Goal: Entertainment & Leisure: Browse casually

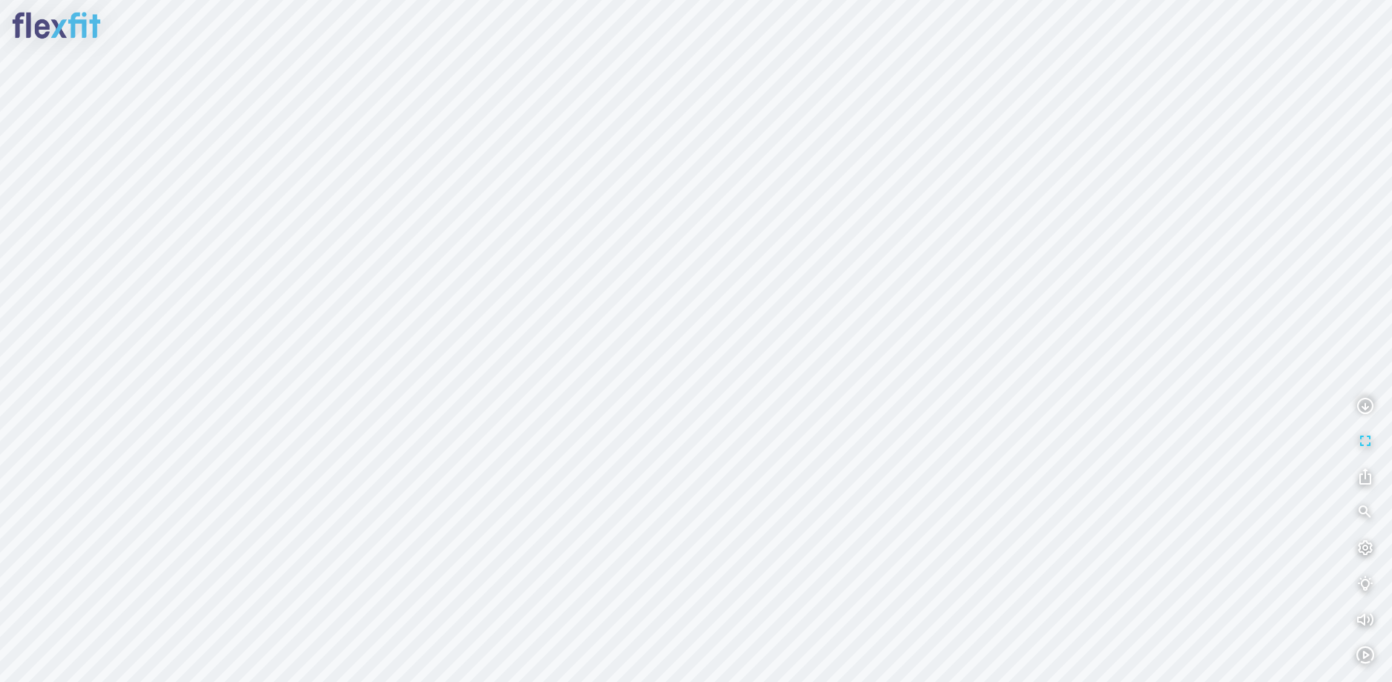
click at [808, 602] on div at bounding box center [696, 341] width 1392 height 682
drag, startPoint x: 679, startPoint y: 434, endPoint x: 990, endPoint y: 430, distance: 311.8
click at [980, 430] on div at bounding box center [696, 341] width 1392 height 682
drag, startPoint x: 699, startPoint y: 368, endPoint x: 895, endPoint y: 449, distance: 212.7
click at [892, 448] on div at bounding box center [696, 341] width 1392 height 682
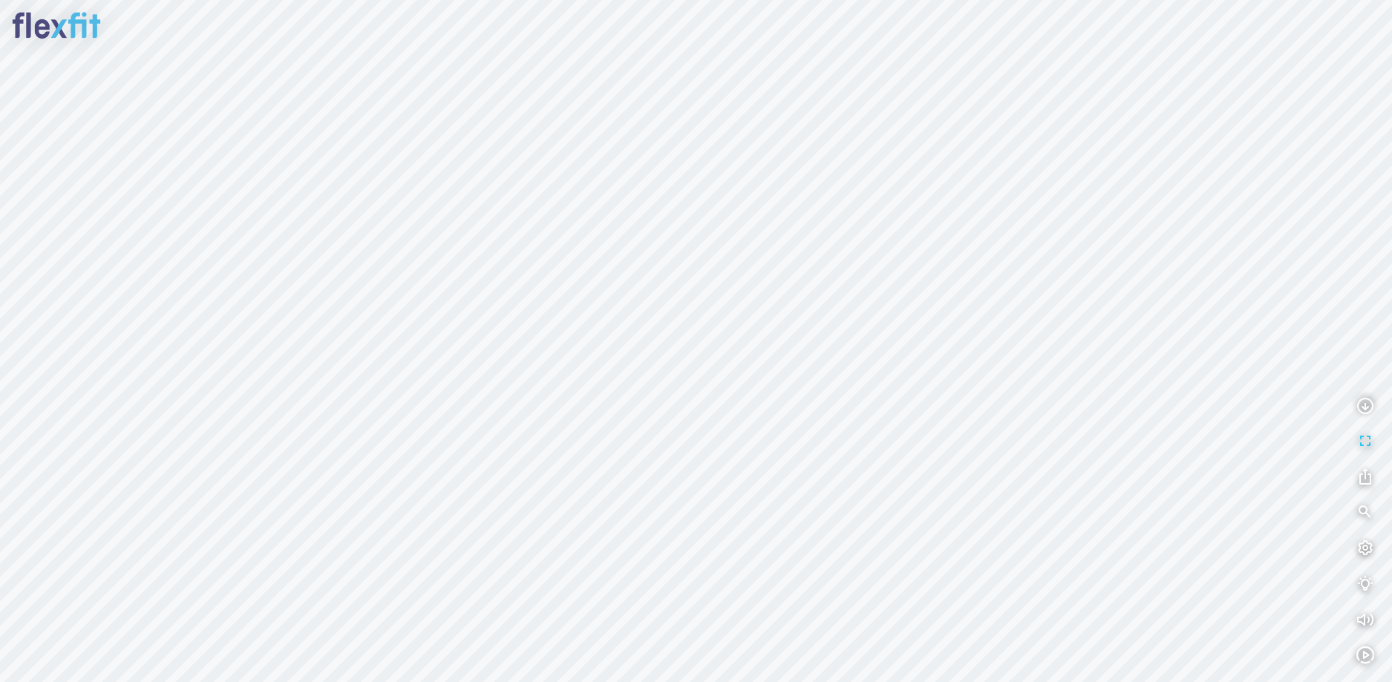
drag, startPoint x: 719, startPoint y: 426, endPoint x: 846, endPoint y: 431, distance: 126.3
click at [823, 430] on div at bounding box center [696, 341] width 1392 height 682
drag, startPoint x: 736, startPoint y: 387, endPoint x: 941, endPoint y: 396, distance: 205.9
click at [936, 396] on div at bounding box center [696, 341] width 1392 height 682
drag, startPoint x: 581, startPoint y: 312, endPoint x: 731, endPoint y: 309, distance: 149.3
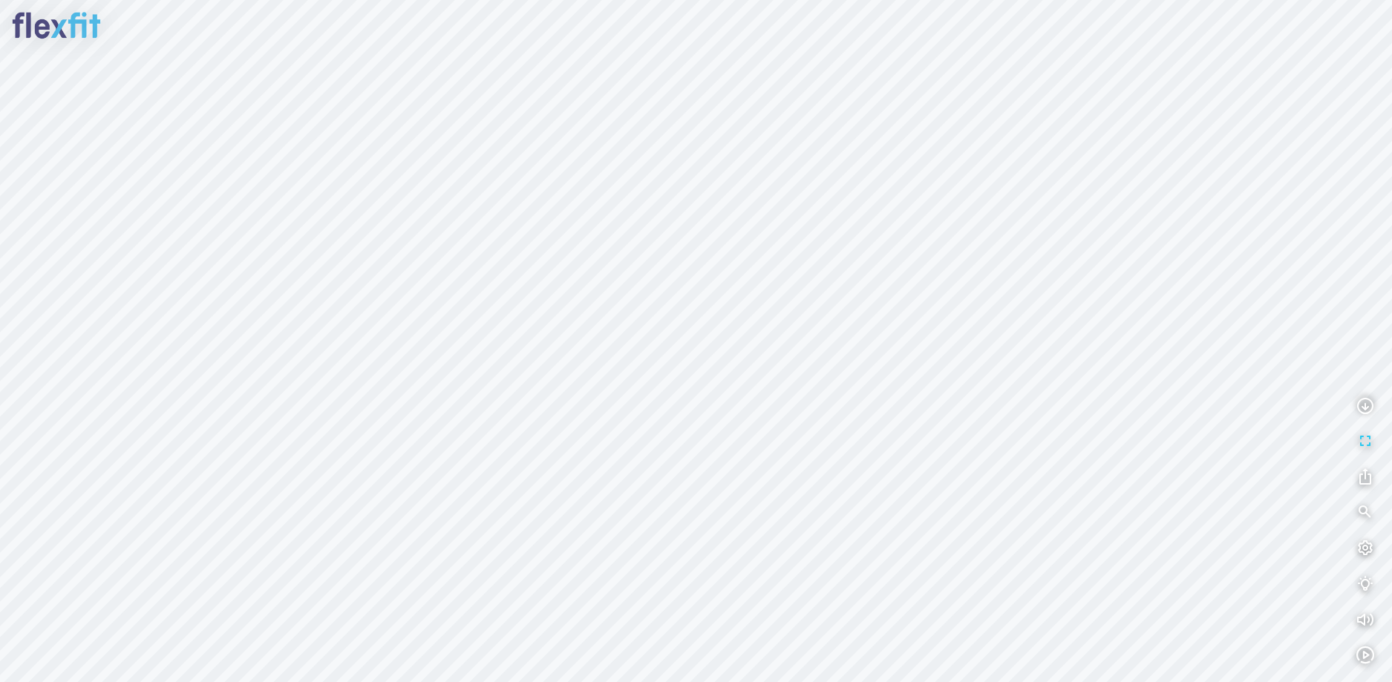
click at [694, 312] on div at bounding box center [696, 341] width 1392 height 682
drag, startPoint x: 615, startPoint y: 337, endPoint x: 722, endPoint y: 324, distance: 107.0
click at [703, 327] on div at bounding box center [696, 341] width 1392 height 682
drag, startPoint x: 618, startPoint y: 336, endPoint x: 676, endPoint y: 324, distance: 58.2
click at [654, 327] on div at bounding box center [696, 341] width 1392 height 682
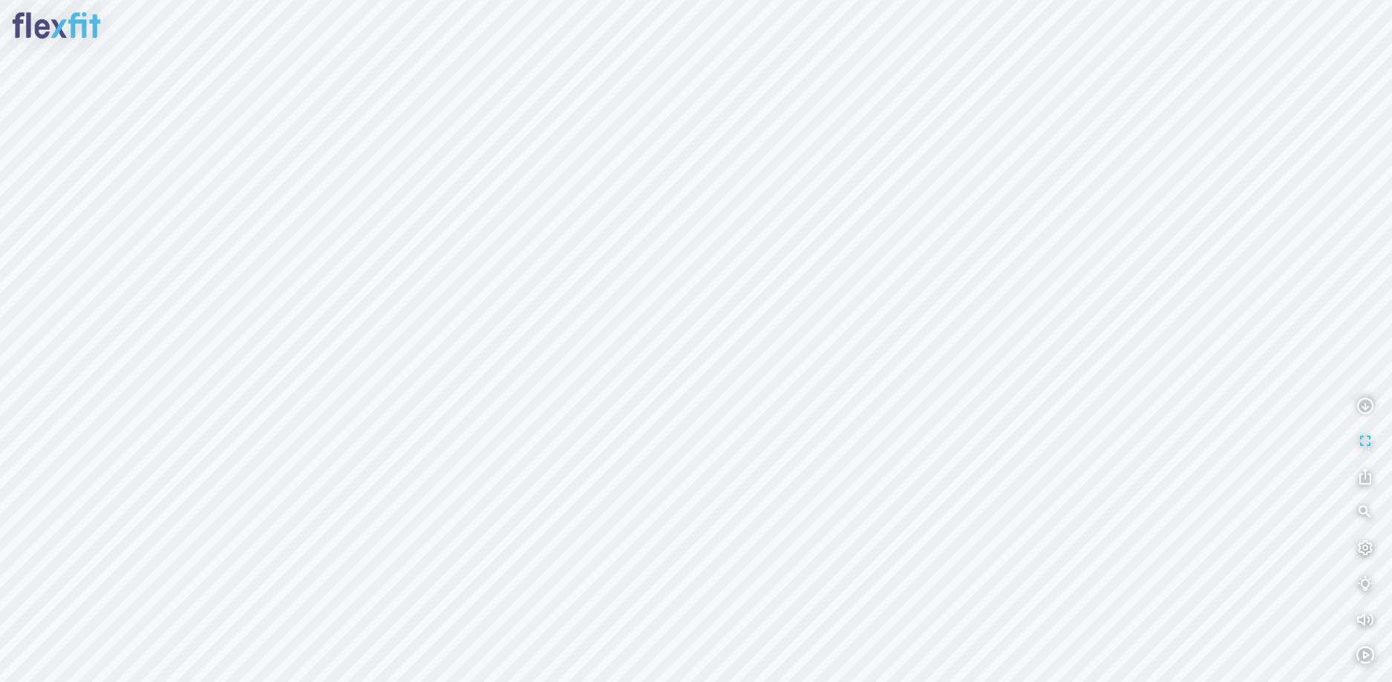
click at [553, 294] on div at bounding box center [696, 341] width 1392 height 682
drag, startPoint x: 553, startPoint y: 294, endPoint x: 765, endPoint y: 373, distance: 225.7
click at [765, 380] on div at bounding box center [696, 341] width 1392 height 682
drag, startPoint x: 663, startPoint y: 303, endPoint x: 724, endPoint y: 480, distance: 187.6
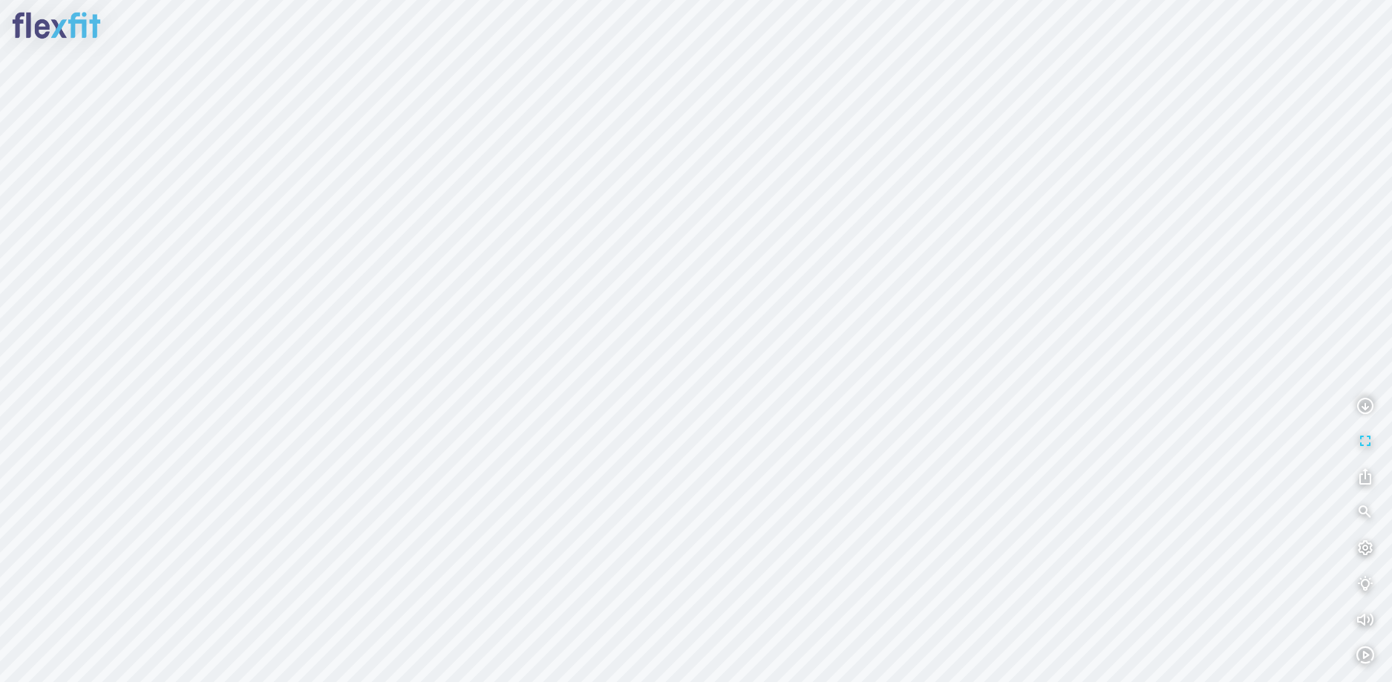
click at [723, 476] on div at bounding box center [696, 341] width 1392 height 682
drag, startPoint x: 725, startPoint y: 462, endPoint x: 673, endPoint y: 374, distance: 101.9
click at [678, 380] on div at bounding box center [696, 341] width 1392 height 682
click at [496, 422] on div at bounding box center [696, 341] width 1392 height 682
drag, startPoint x: 691, startPoint y: 408, endPoint x: 479, endPoint y: 342, distance: 222.6
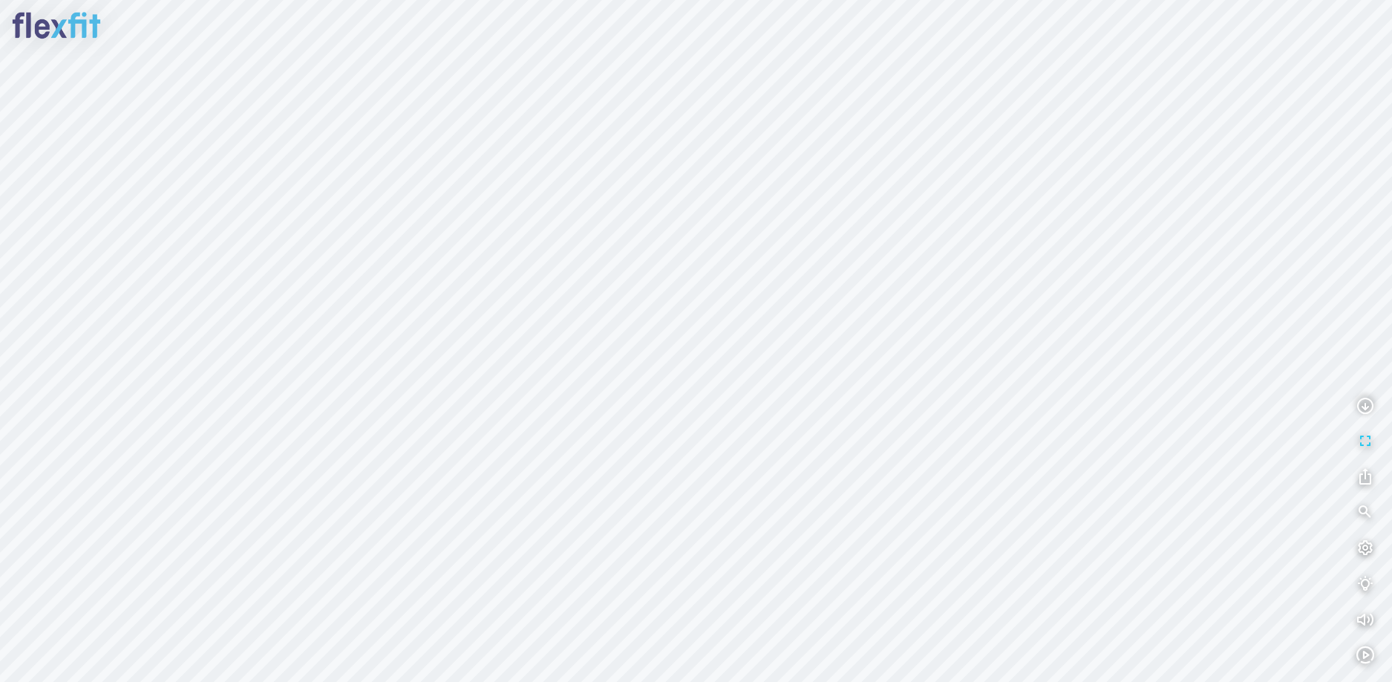
click at [517, 352] on div at bounding box center [696, 341] width 1392 height 682
drag, startPoint x: 621, startPoint y: 325, endPoint x: 563, endPoint y: 275, distance: 76.3
click at [572, 284] on div at bounding box center [696, 341] width 1392 height 682
drag, startPoint x: 570, startPoint y: 431, endPoint x: 543, endPoint y: 346, distance: 88.8
click at [552, 370] on div at bounding box center [696, 341] width 1392 height 682
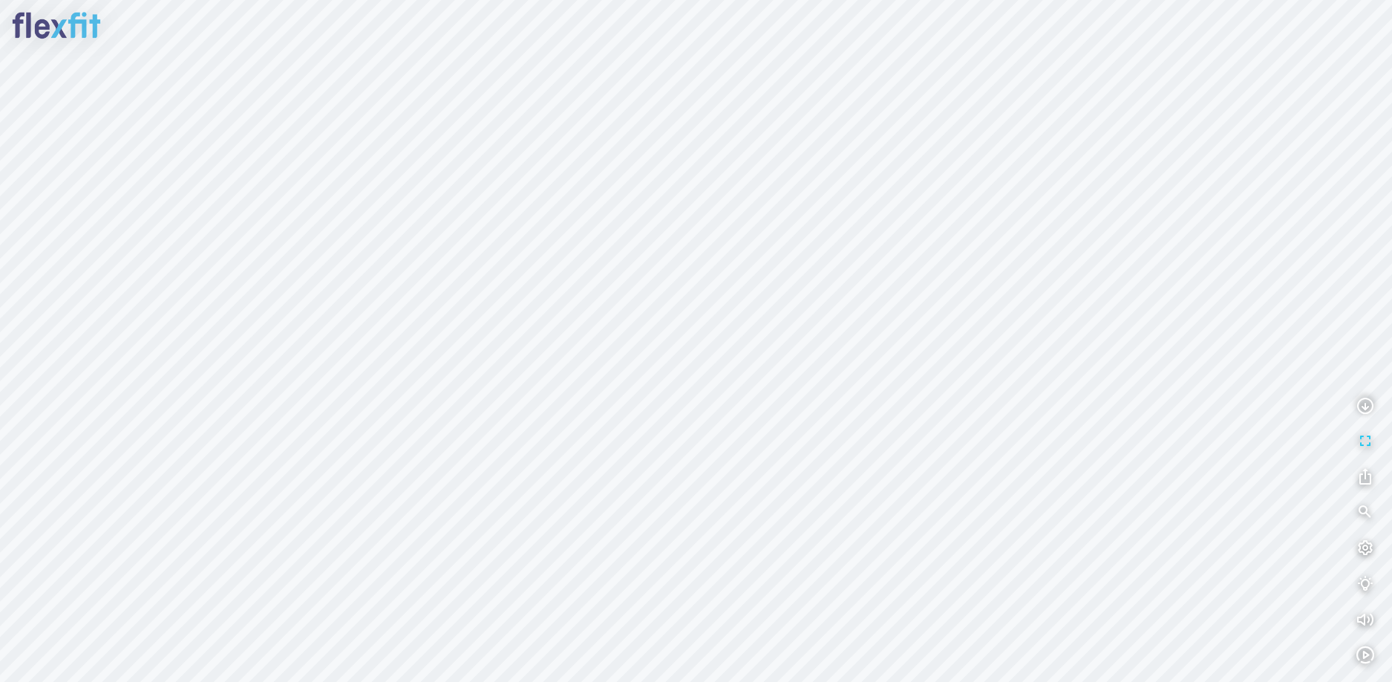
drag, startPoint x: 661, startPoint y: 352, endPoint x: 442, endPoint y: 318, distance: 220.9
click at [449, 320] on div at bounding box center [696, 341] width 1392 height 682
drag, startPoint x: 589, startPoint y: 282, endPoint x: 642, endPoint y: 394, distance: 124.2
click at [633, 422] on div at bounding box center [696, 341] width 1392 height 682
click at [646, 441] on div at bounding box center [696, 341] width 1392 height 682
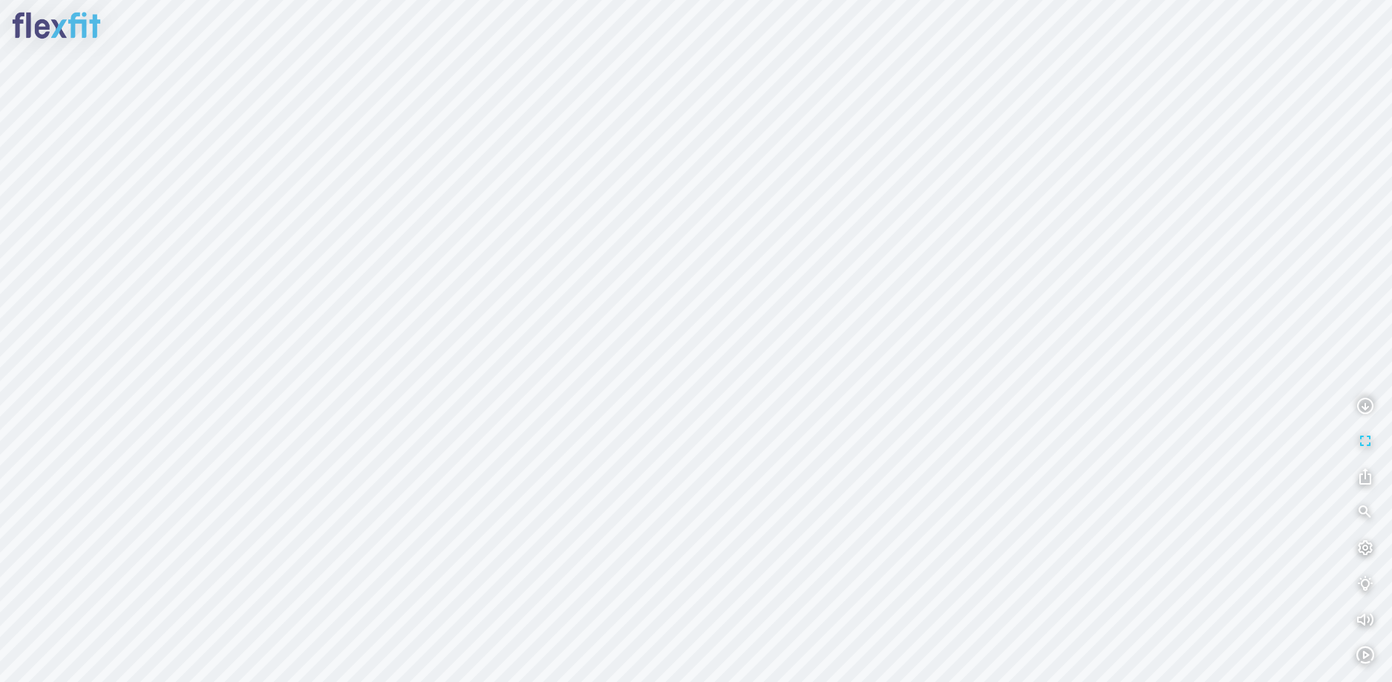
drag, startPoint x: 638, startPoint y: 431, endPoint x: 595, endPoint y: 488, distance: 71.0
click at [595, 488] on div at bounding box center [696, 341] width 1392 height 682
drag, startPoint x: 604, startPoint y: 509, endPoint x: 597, endPoint y: 551, distance: 43.0
click at [597, 549] on div at bounding box center [696, 341] width 1392 height 682
drag, startPoint x: 669, startPoint y: 488, endPoint x: 634, endPoint y: 546, distance: 67.6
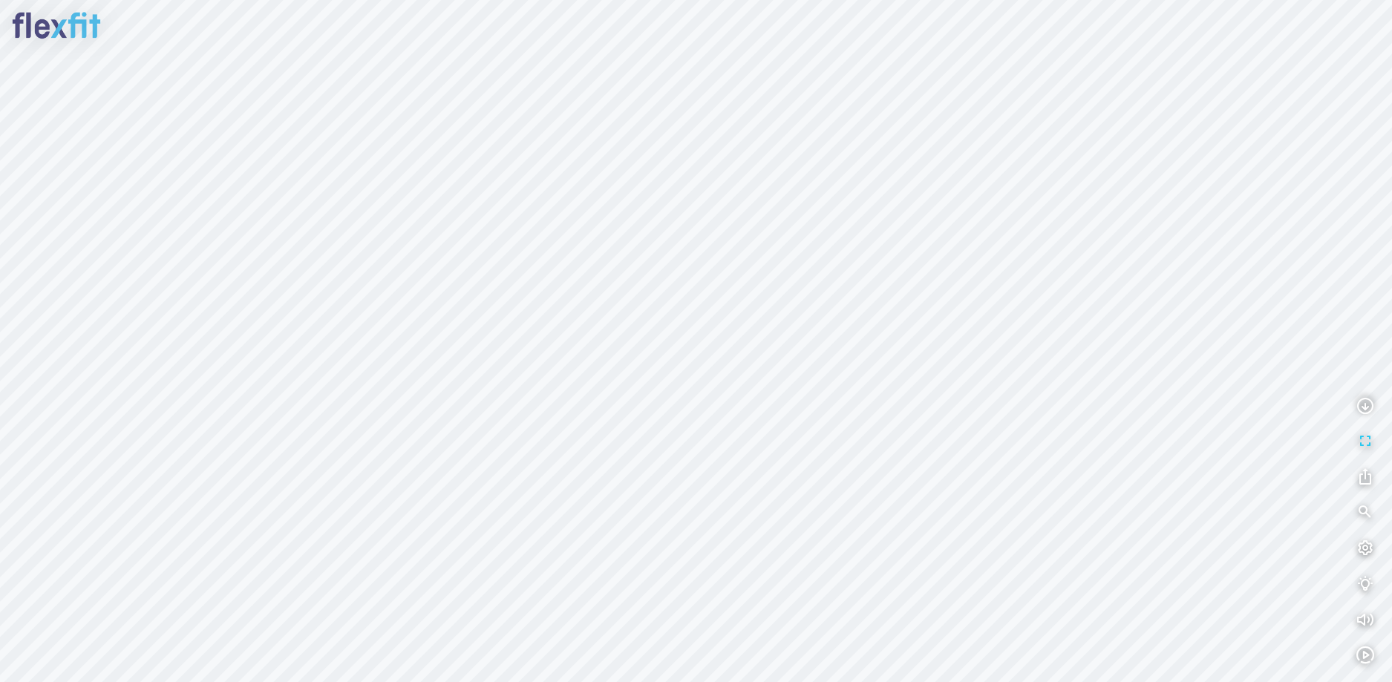
click at [634, 546] on div at bounding box center [696, 341] width 1392 height 682
drag, startPoint x: 634, startPoint y: 546, endPoint x: 1029, endPoint y: 349, distance: 441.6
click at [984, 369] on div at bounding box center [696, 341] width 1392 height 682
drag, startPoint x: 762, startPoint y: 396, endPoint x: 929, endPoint y: 252, distance: 220.0
click at [851, 290] on div at bounding box center [696, 341] width 1392 height 682
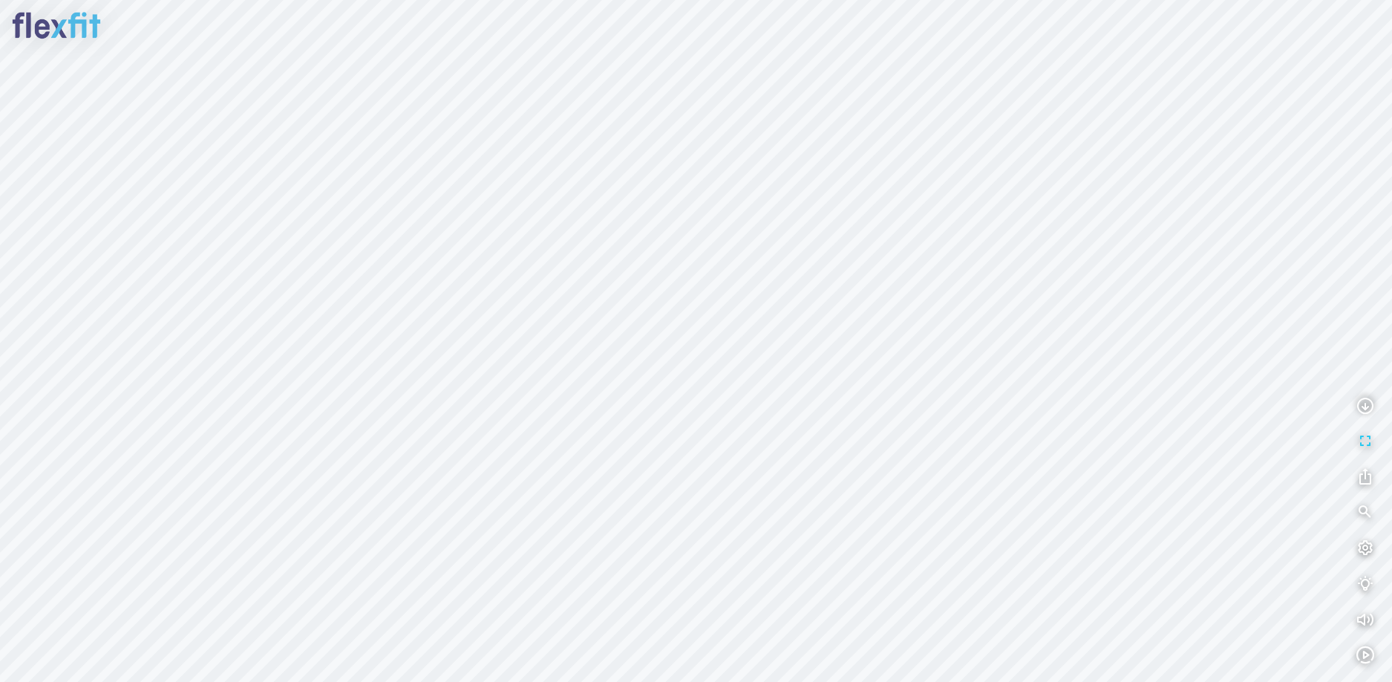
drag, startPoint x: 874, startPoint y: 300, endPoint x: 977, endPoint y: 292, distance: 103.5
click at [962, 294] on div at bounding box center [696, 341] width 1392 height 682
drag, startPoint x: 833, startPoint y: 325, endPoint x: 929, endPoint y: 264, distance: 114.1
click at [864, 301] on div at bounding box center [696, 341] width 1392 height 682
